Goal: Information Seeking & Learning: Learn about a topic

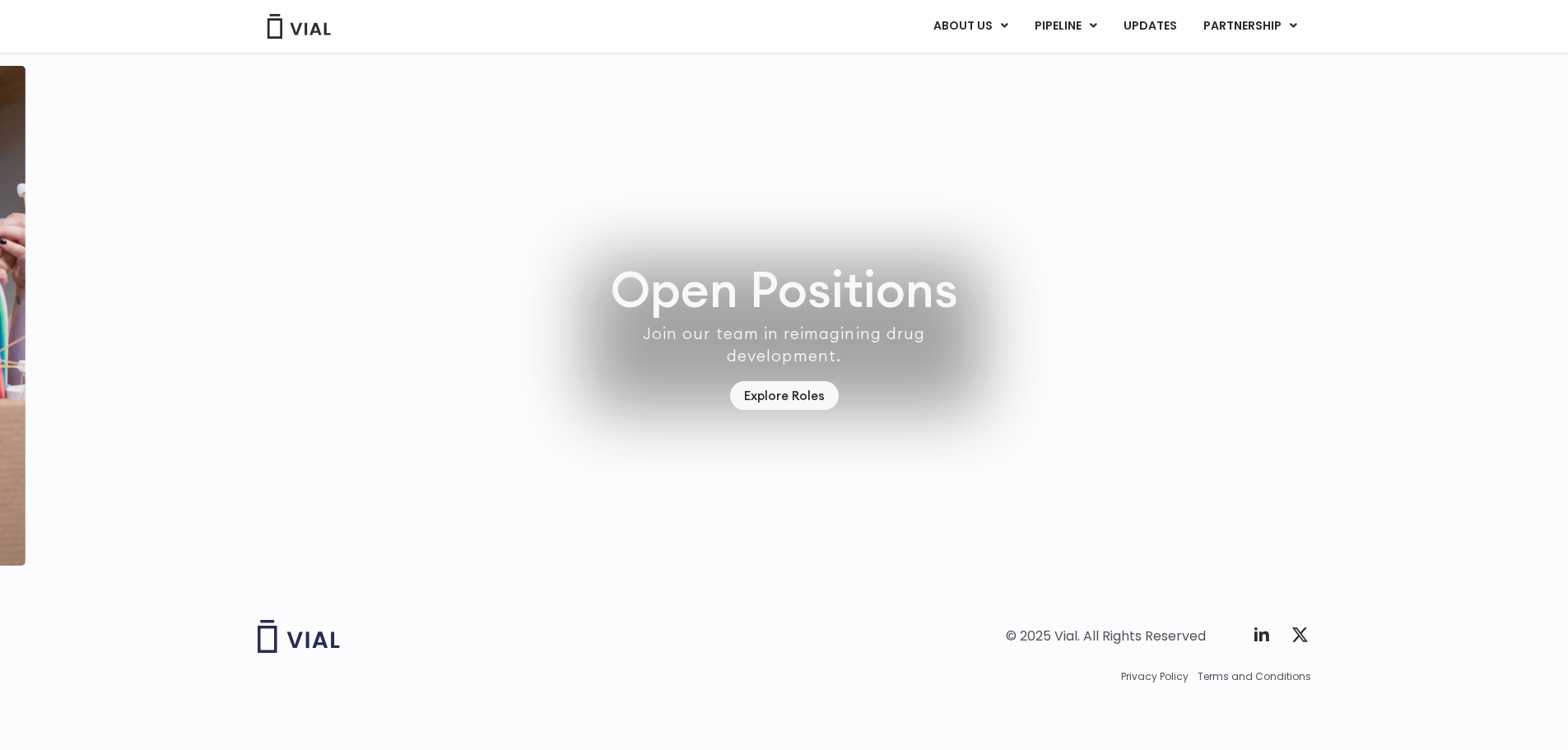
scroll to position [4779, 0]
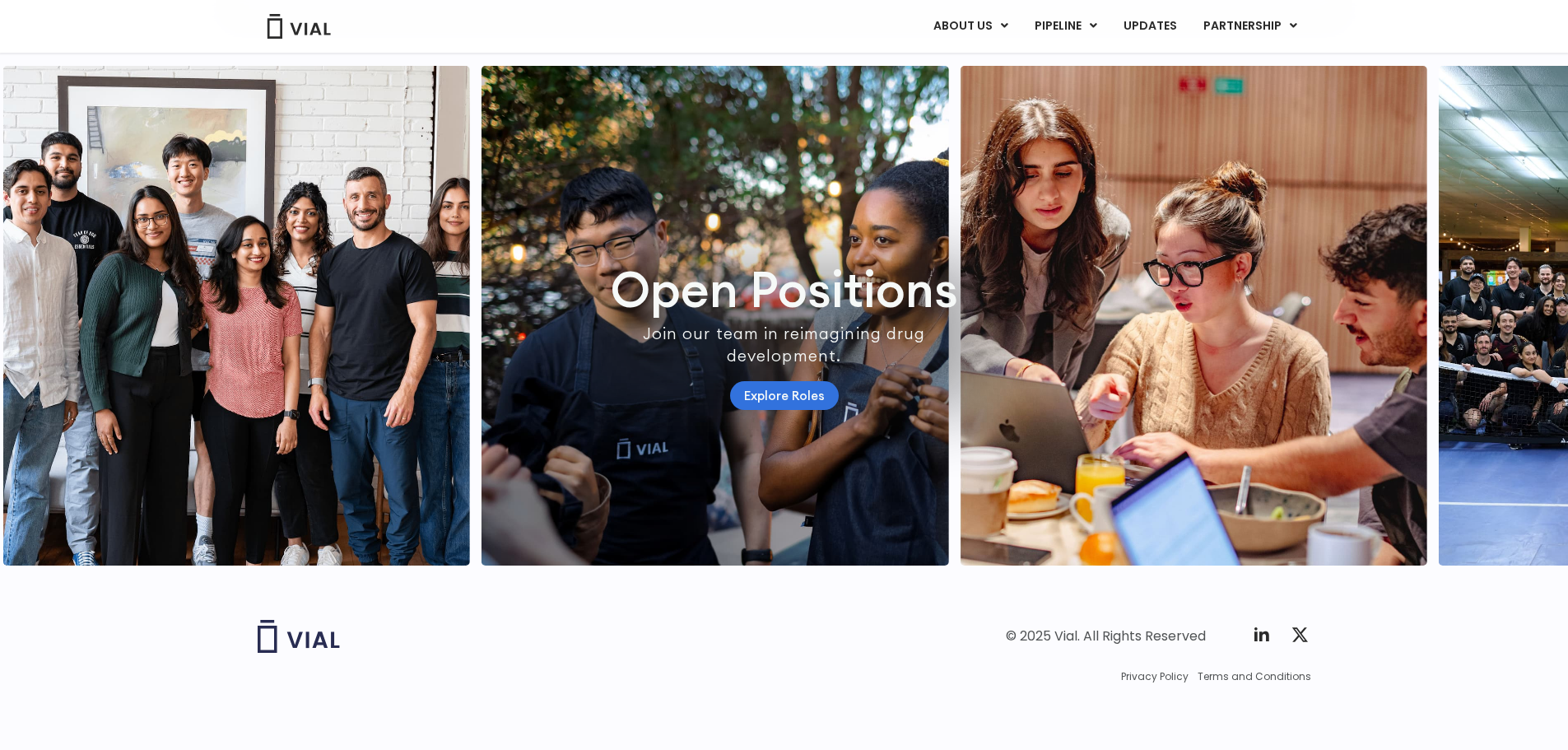
click at [755, 381] on link "Explore Roles" at bounding box center [784, 395] width 109 height 28
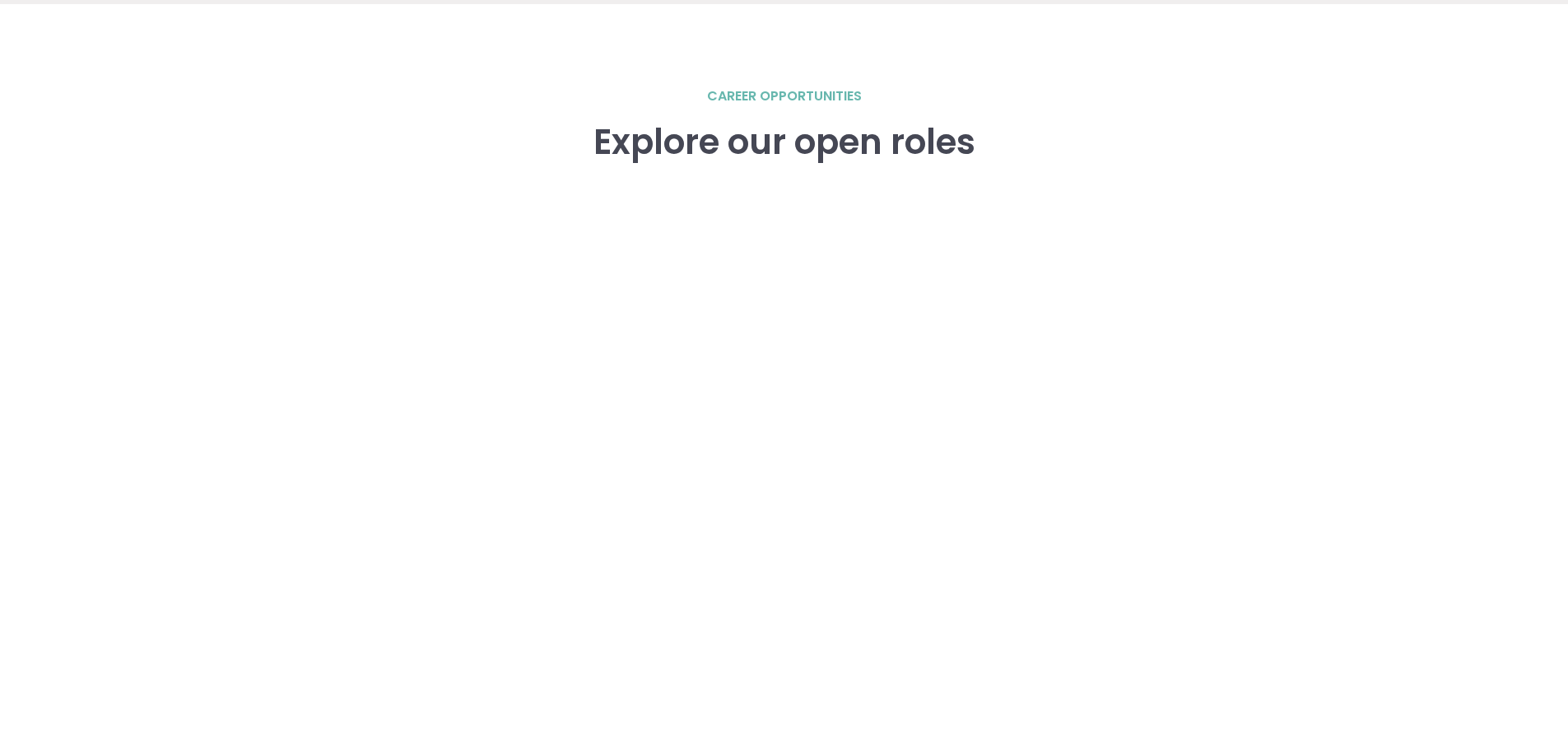
scroll to position [2278, 0]
